Goal: Navigation & Orientation: Find specific page/section

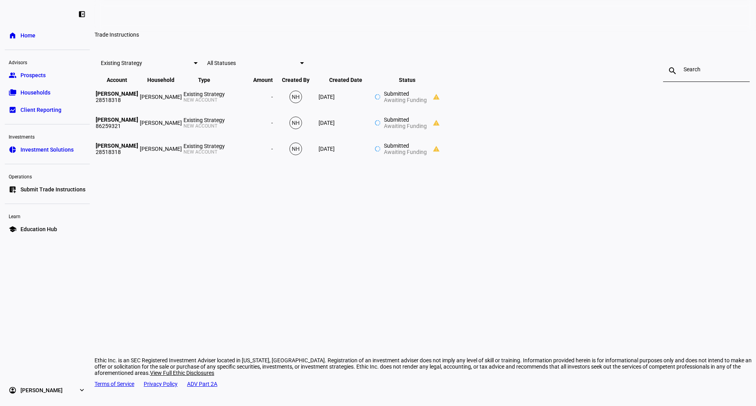
click at [51, 96] on link "folder_copy Households" at bounding box center [47, 93] width 85 height 16
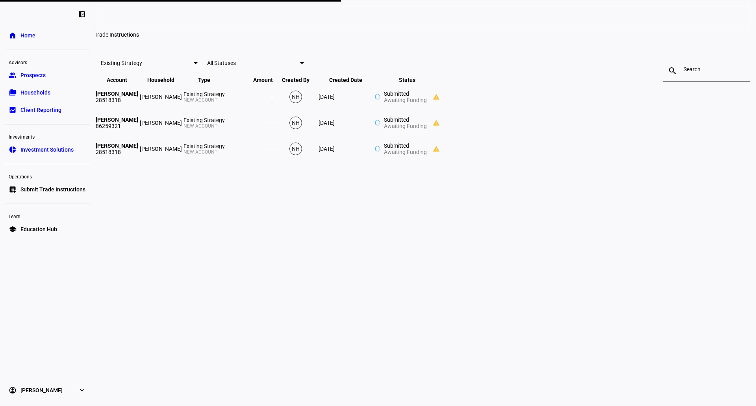
click at [37, 96] on span "Households" at bounding box center [35, 93] width 30 height 8
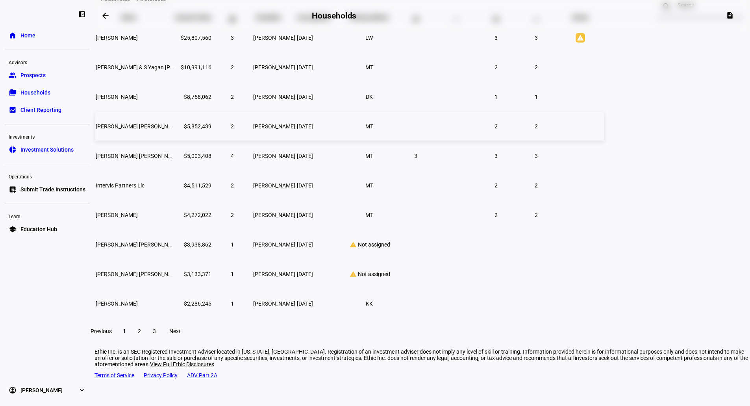
scroll to position [76, 0]
click at [146, 336] on span at bounding box center [139, 330] width 14 height 19
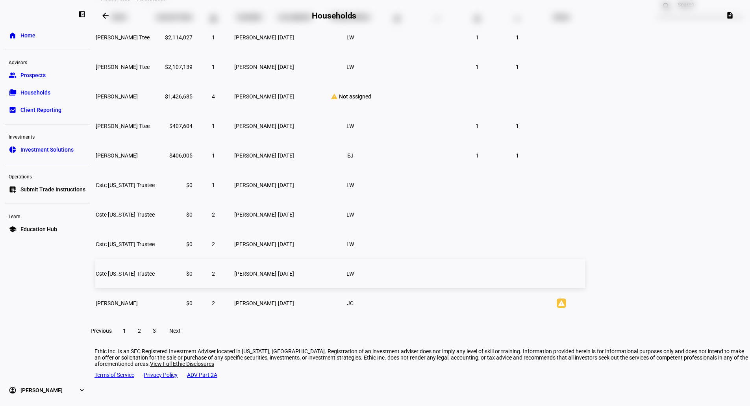
click at [155, 288] on td "Cstc [US_STATE] Trustee" at bounding box center [125, 273] width 60 height 29
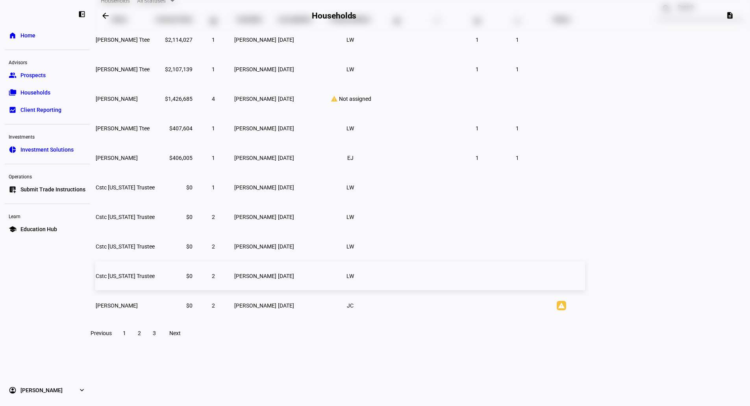
scroll to position [23, 0]
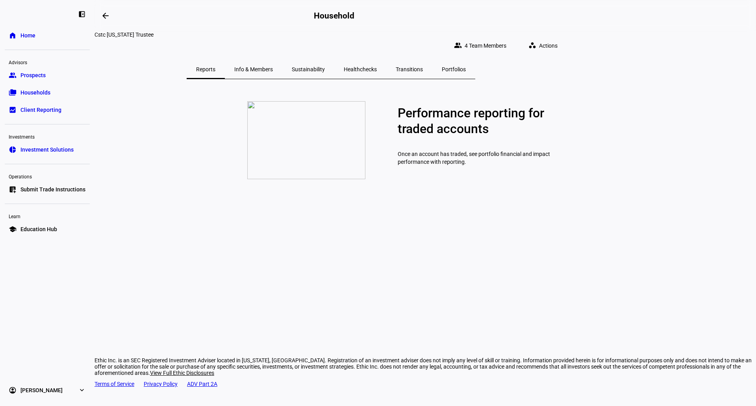
click at [273, 67] on span "Info & Members" at bounding box center [253, 70] width 39 height 6
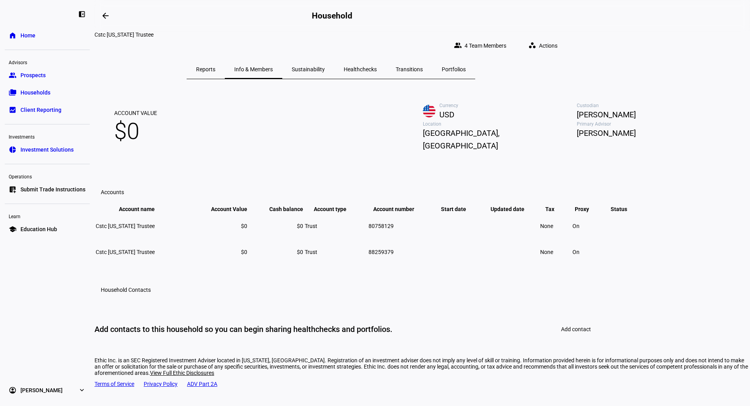
click at [325, 70] on span "Sustainability" at bounding box center [308, 69] width 33 height 19
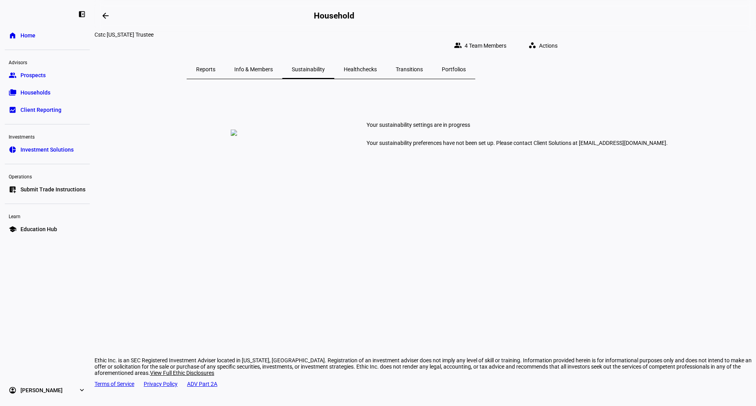
click at [377, 67] on span "Healthchecks" at bounding box center [360, 70] width 33 height 6
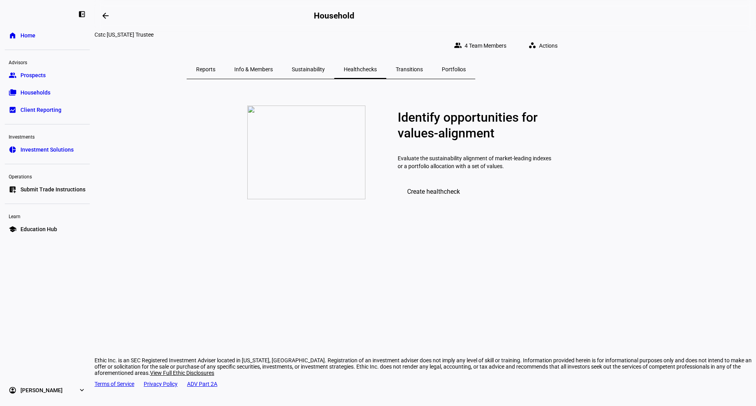
click at [423, 67] on span "Transitions" at bounding box center [409, 70] width 27 height 6
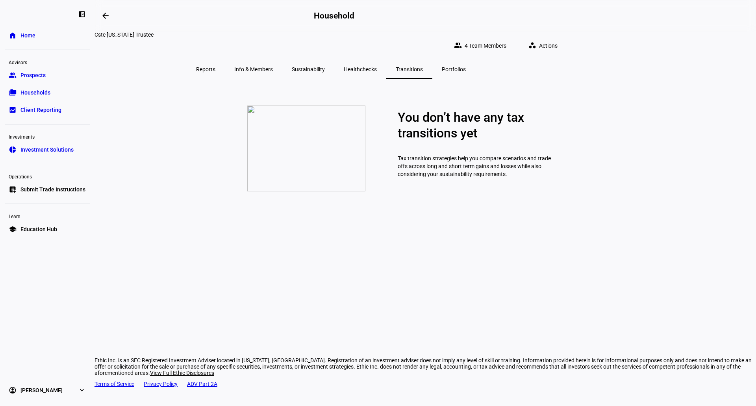
click at [466, 72] on span "Portfolios" at bounding box center [454, 69] width 24 height 19
click at [215, 60] on span "Reports" at bounding box center [205, 69] width 19 height 19
click at [273, 60] on span "Info & Members" at bounding box center [253, 69] width 39 height 19
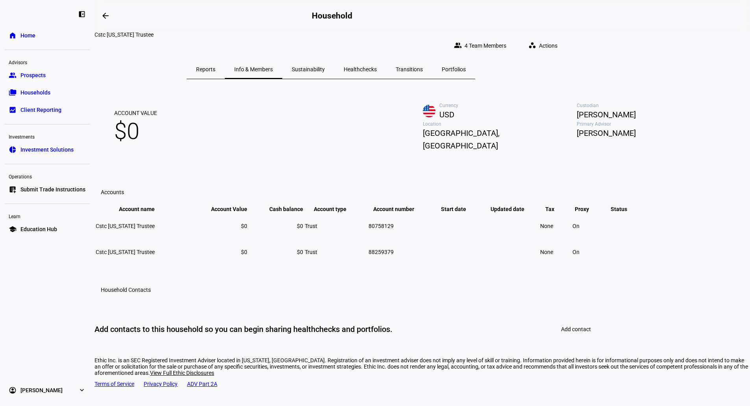
click at [325, 67] on span "Sustainability" at bounding box center [308, 70] width 33 height 6
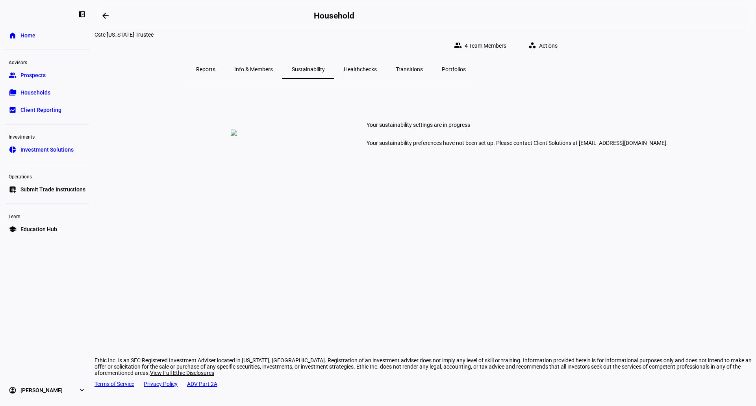
click at [377, 67] on span "Healthchecks" at bounding box center [360, 70] width 33 height 6
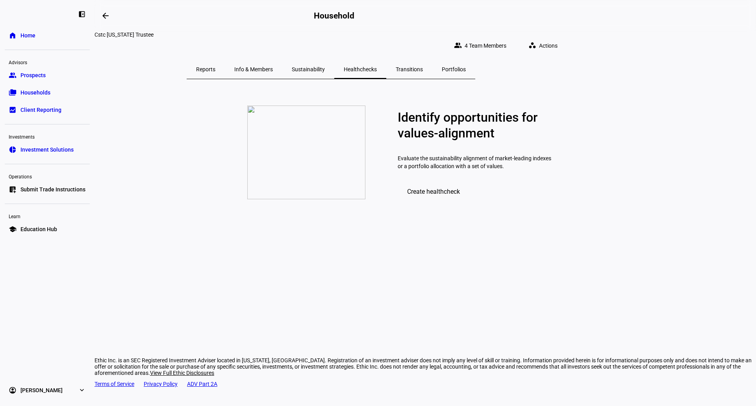
click at [423, 67] on span "Transitions" at bounding box center [409, 70] width 27 height 6
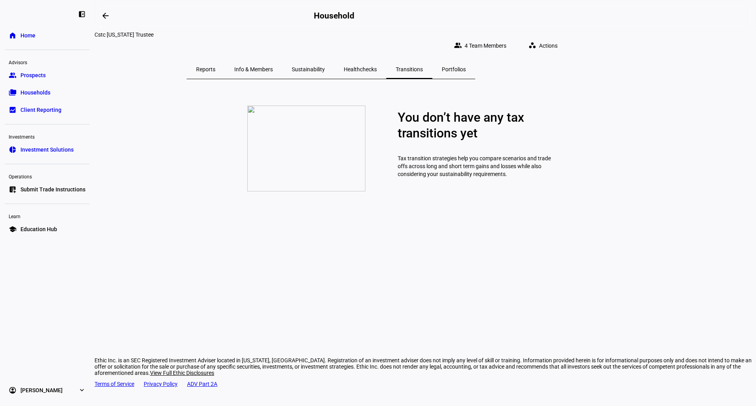
click at [475, 67] on div "Portfolios" at bounding box center [453, 69] width 43 height 19
click at [66, 73] on link "group Prospects" at bounding box center [47, 75] width 85 height 16
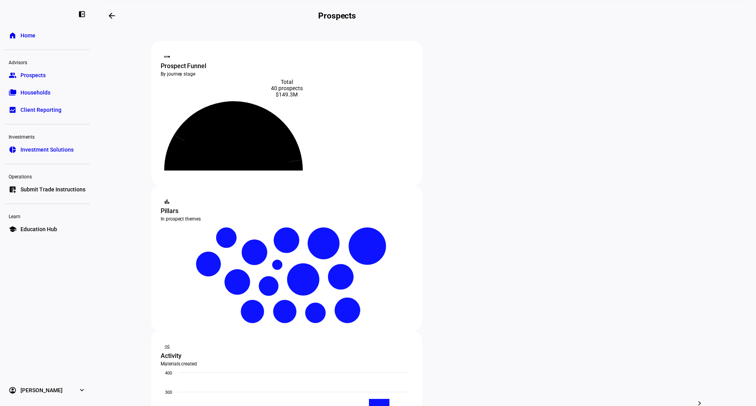
click at [45, 106] on span "Client Reporting" at bounding box center [40, 110] width 41 height 8
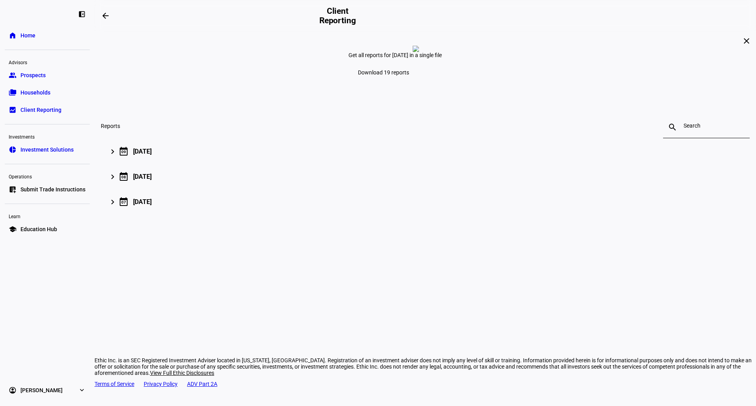
click at [61, 194] on link "list_alt_add Submit Trade Instructions" at bounding box center [47, 189] width 85 height 16
